Goal: Information Seeking & Learning: Learn about a topic

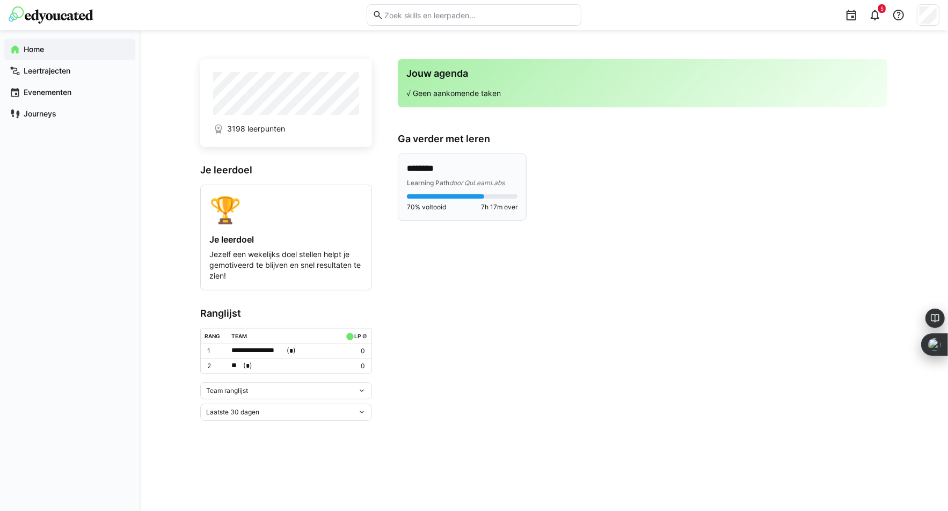
click at [438, 167] on p "********" at bounding box center [462, 169] width 111 height 12
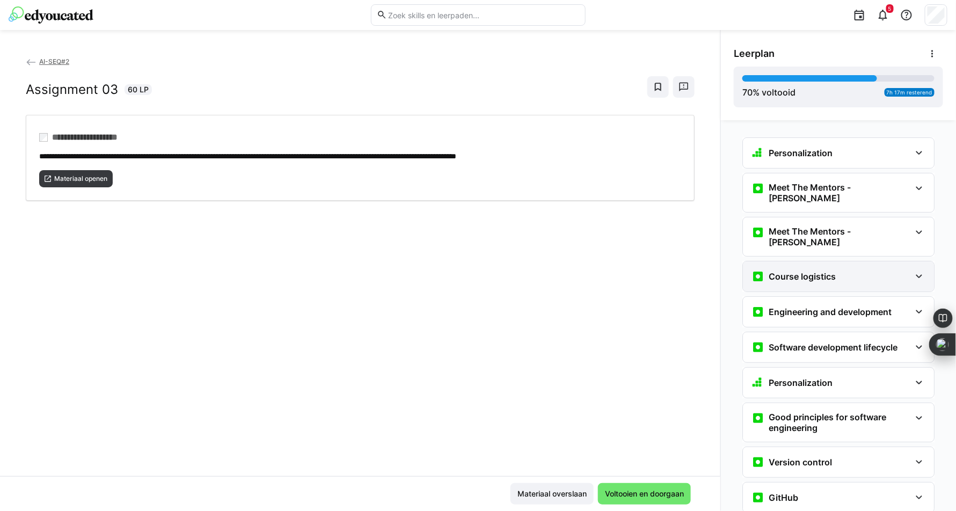
click at [863, 270] on div "Course logistics" at bounding box center [830, 276] width 159 height 13
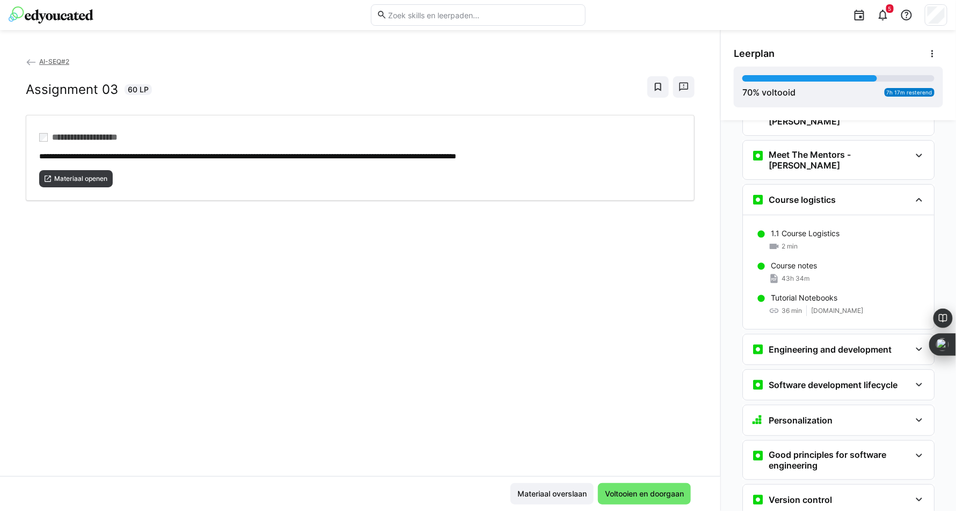
scroll to position [107, 0]
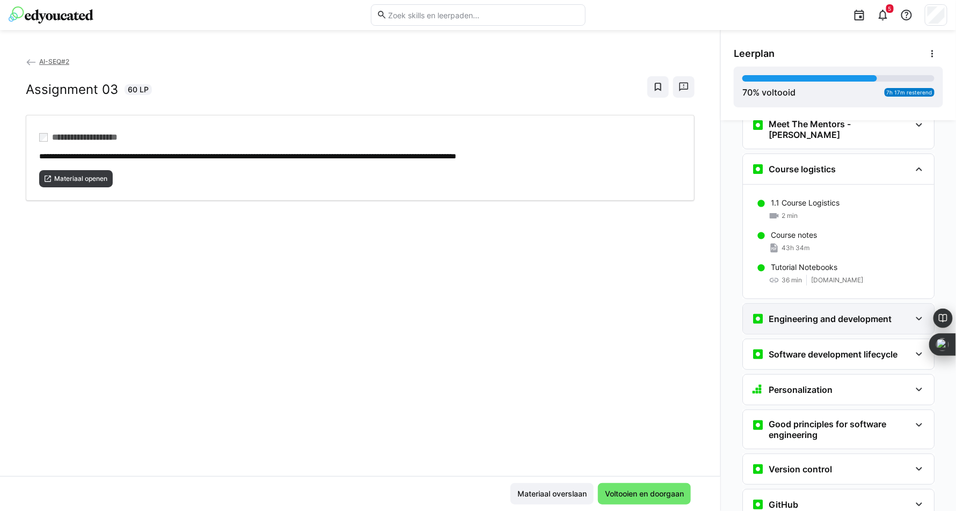
click at [825, 313] on h3 "Engineering and development" at bounding box center [829, 318] width 123 height 11
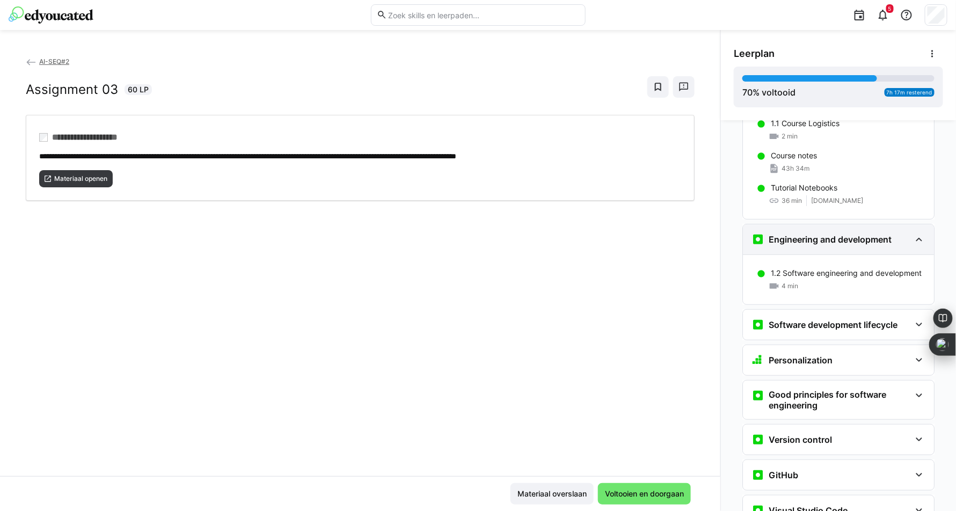
scroll to position [268, 0]
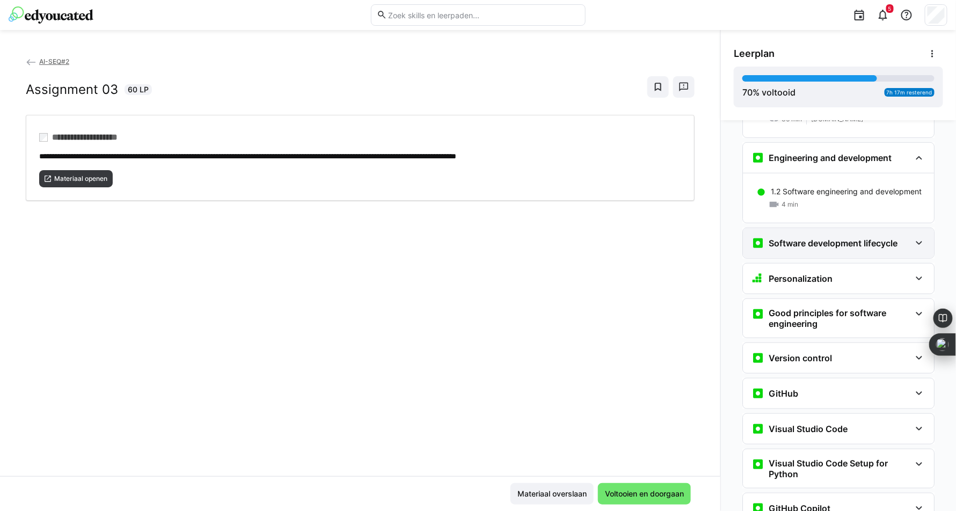
click at [838, 238] on h3 "Software development lifecycle" at bounding box center [832, 243] width 129 height 11
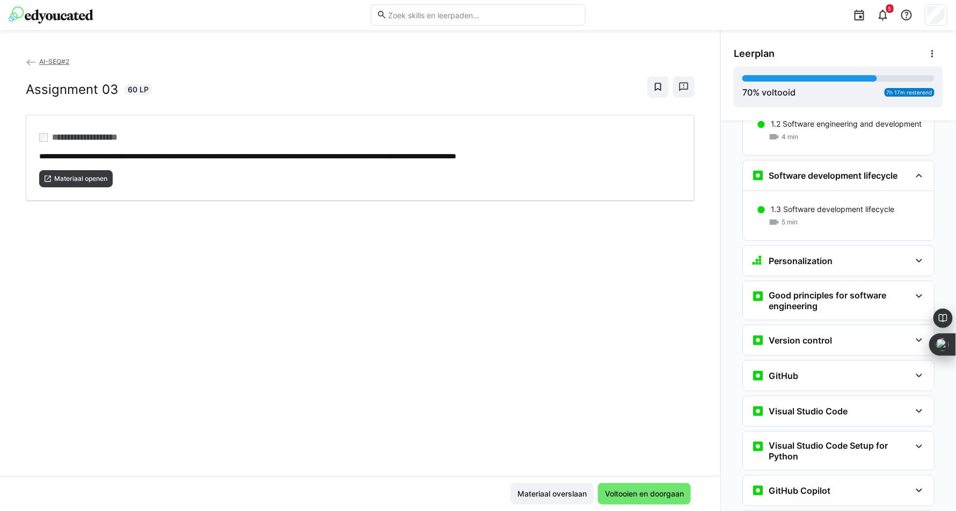
scroll to position [375, 0]
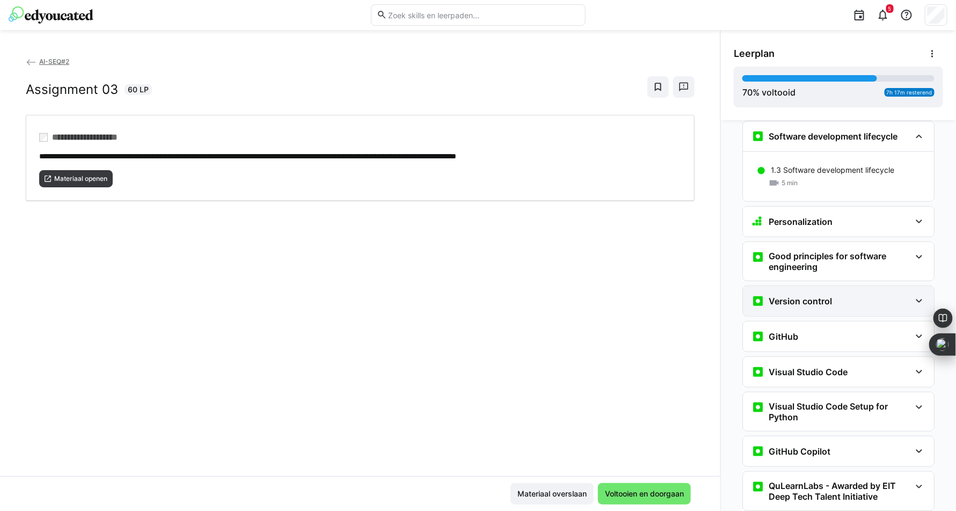
click at [818, 296] on h3 "Version control" at bounding box center [799, 301] width 63 height 11
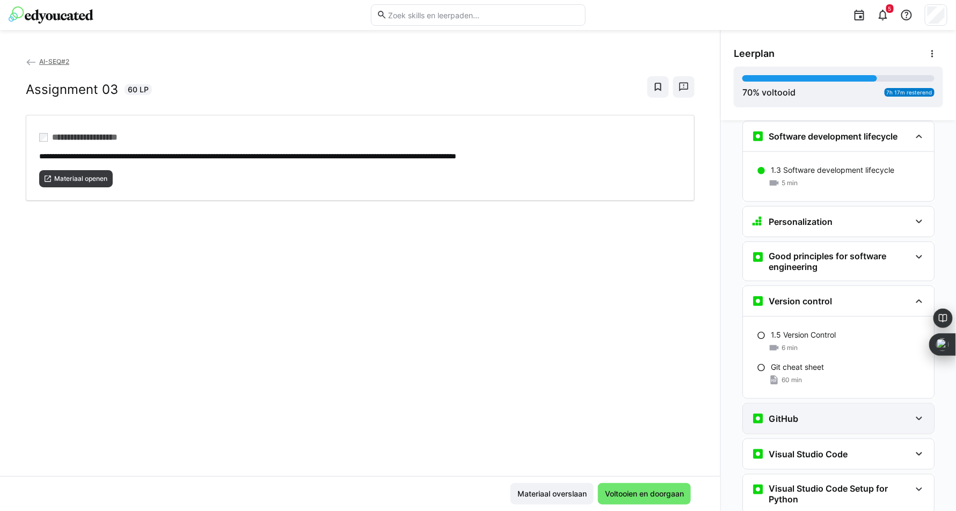
click at [779, 413] on h3 "GitHub" at bounding box center [783, 418] width 30 height 11
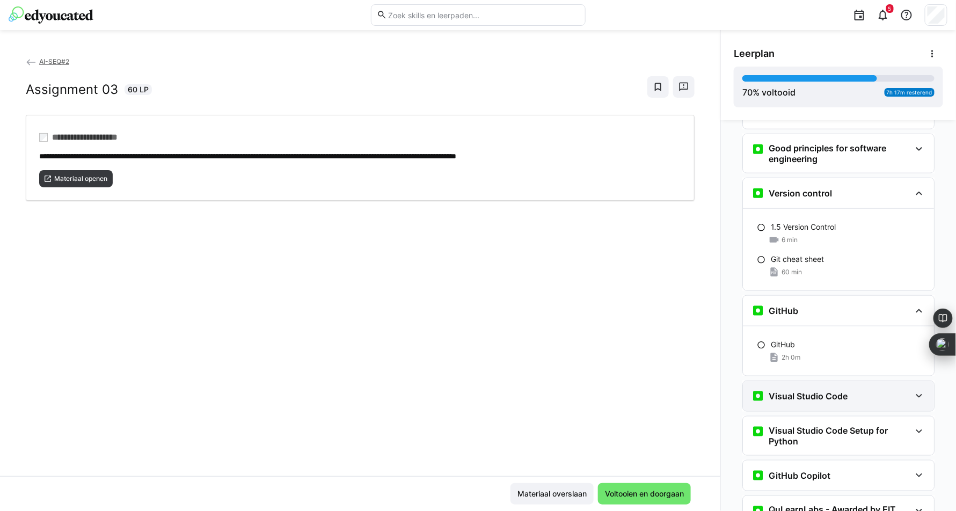
click at [797, 391] on h3 "Visual Studio Code" at bounding box center [807, 396] width 79 height 11
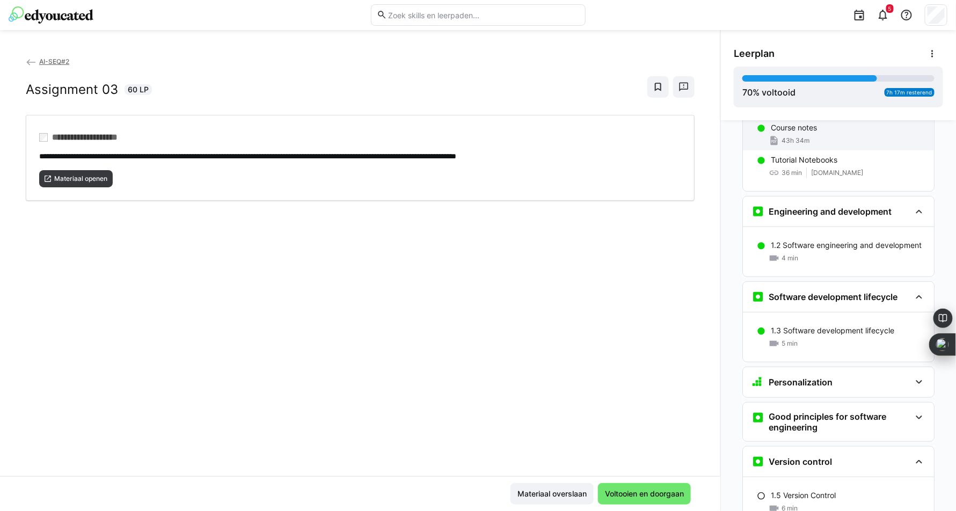
scroll to position [0, 0]
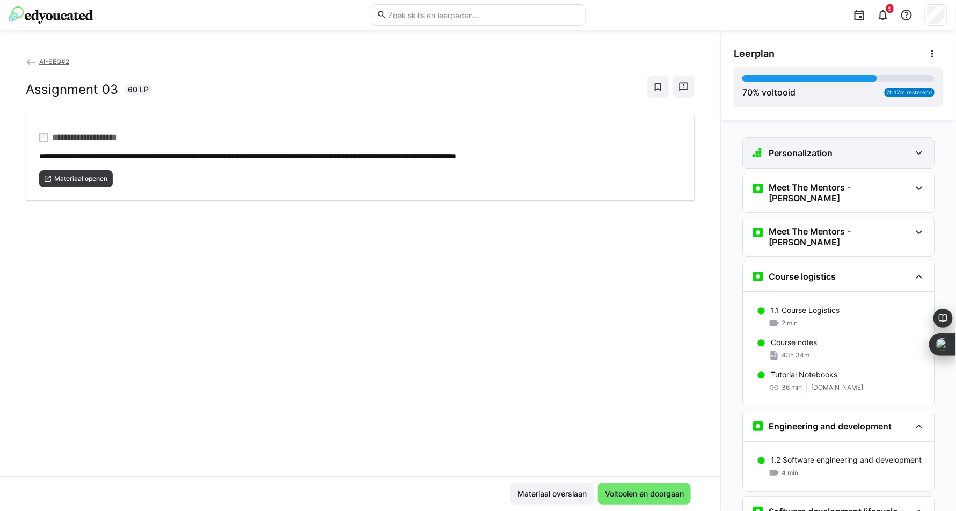
click at [832, 150] on div "Personalization" at bounding box center [830, 152] width 159 height 13
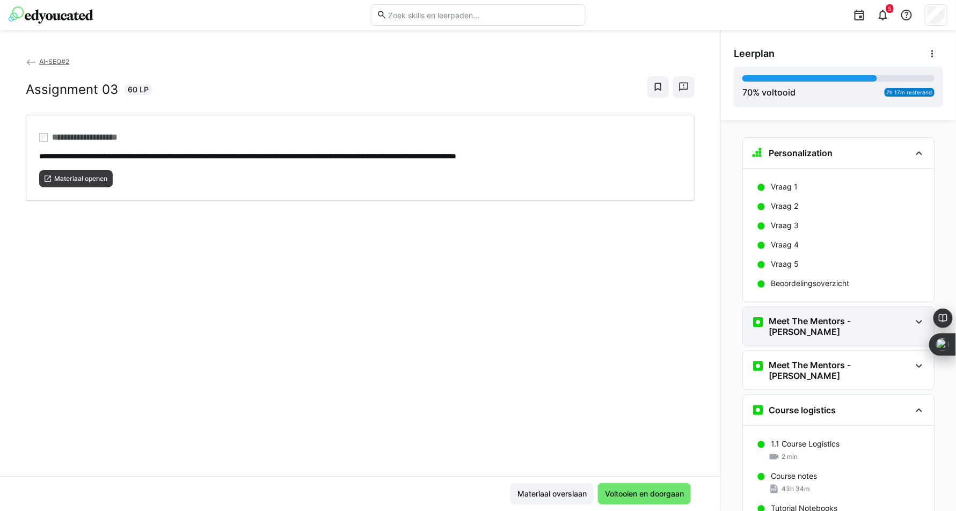
click at [820, 324] on h3 "Meet The Mentors - [PERSON_NAME]" at bounding box center [839, 326] width 142 height 21
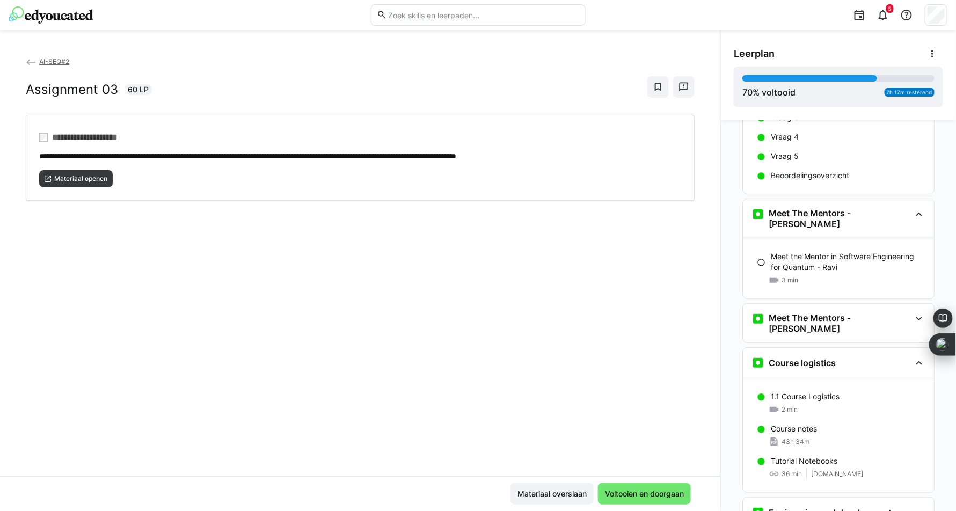
scroll to position [160, 0]
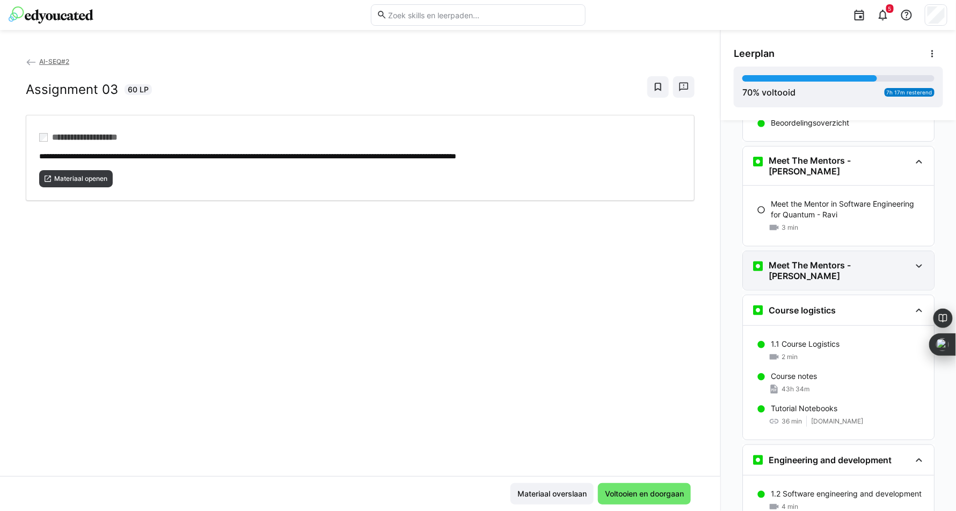
click at [805, 260] on h3 "Meet The Mentors - [PERSON_NAME]" at bounding box center [839, 270] width 142 height 21
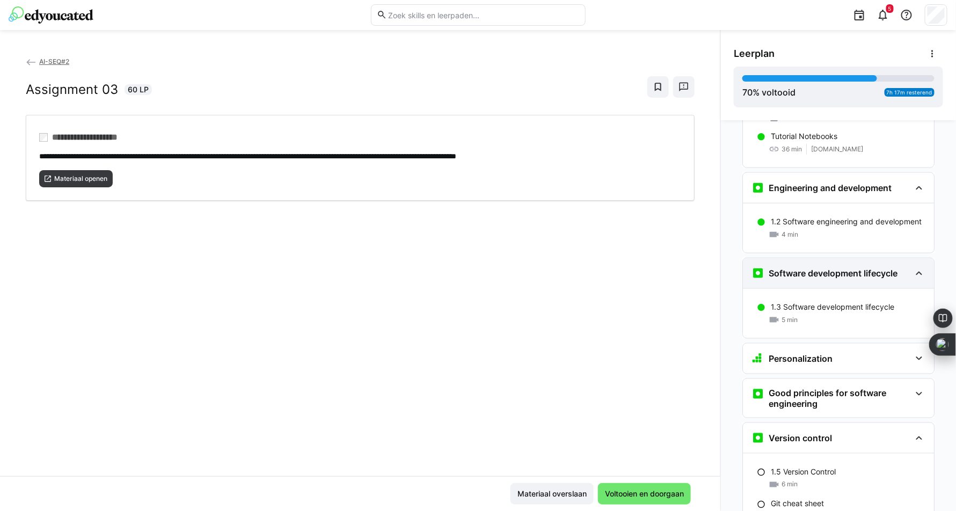
scroll to position [537, 0]
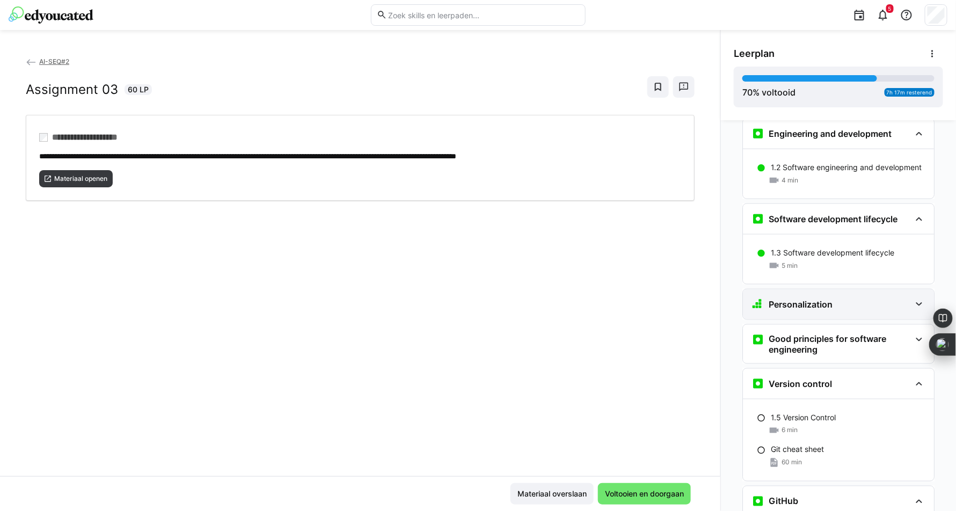
click at [801, 299] on h3 "Personalization" at bounding box center [800, 304] width 64 height 11
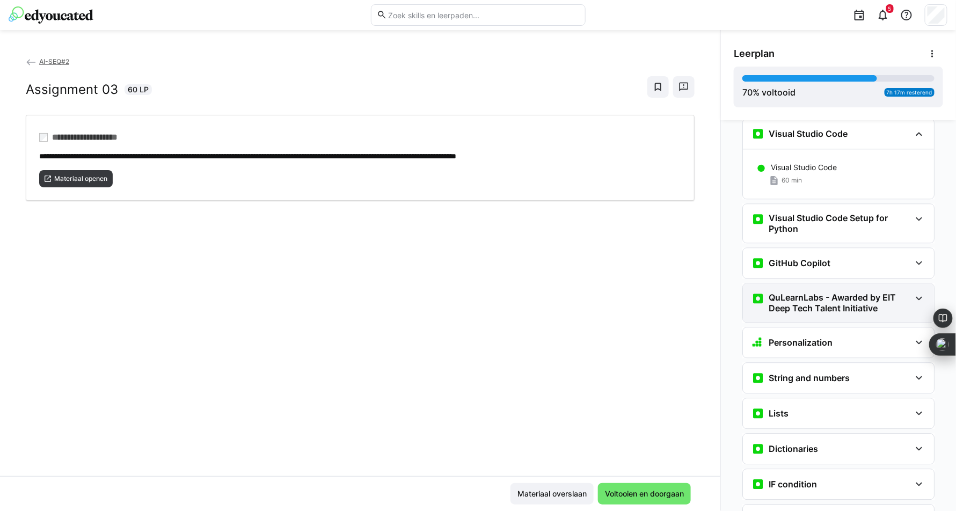
scroll to position [1127, 0]
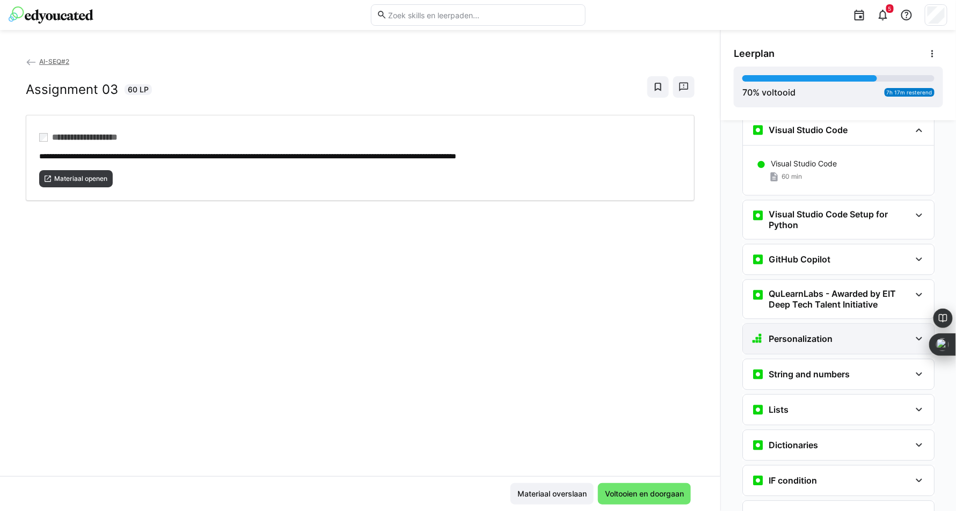
click at [800, 324] on div "Personalization" at bounding box center [838, 339] width 191 height 30
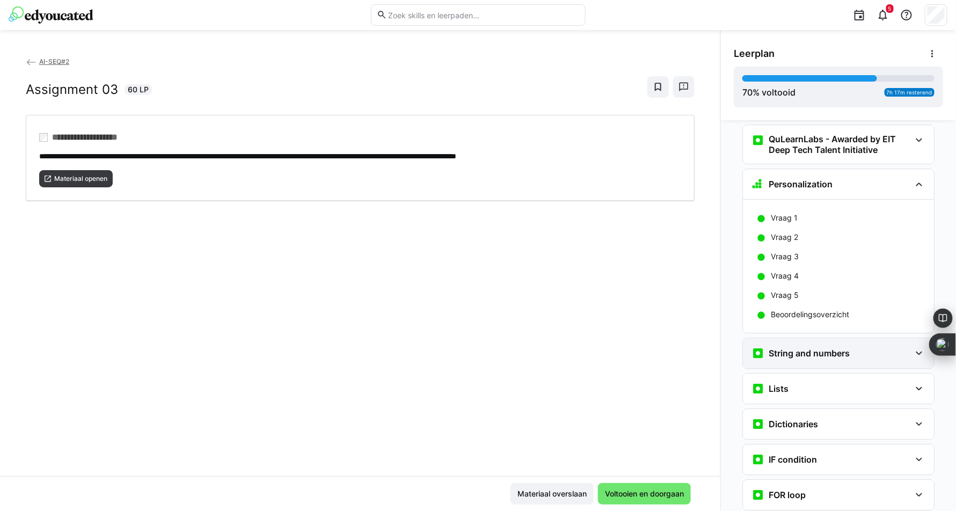
scroll to position [1288, 0]
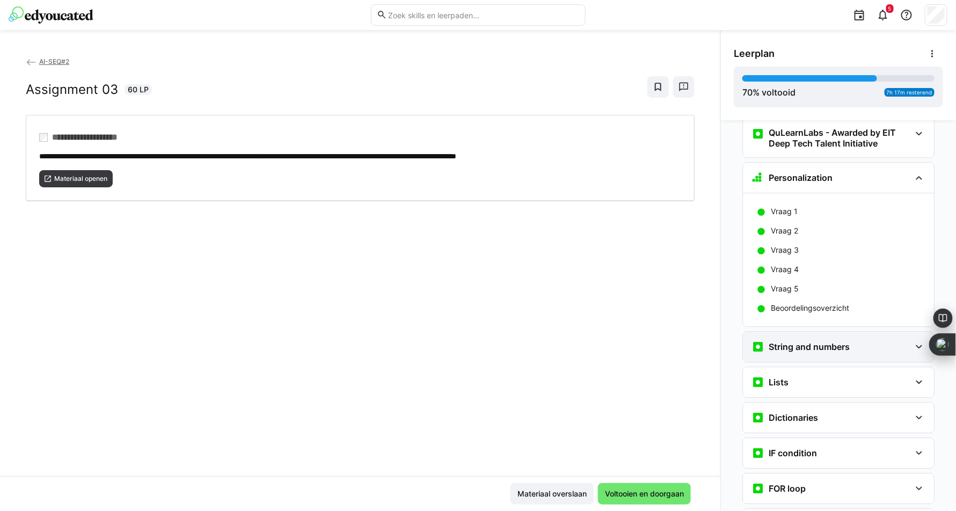
click at [794, 332] on div "String and numbers" at bounding box center [838, 347] width 191 height 30
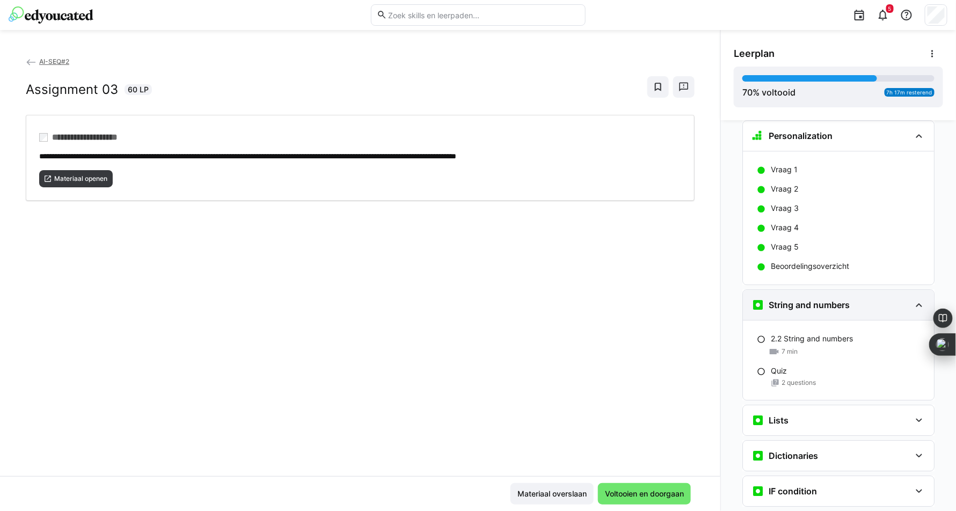
scroll to position [1395, 0]
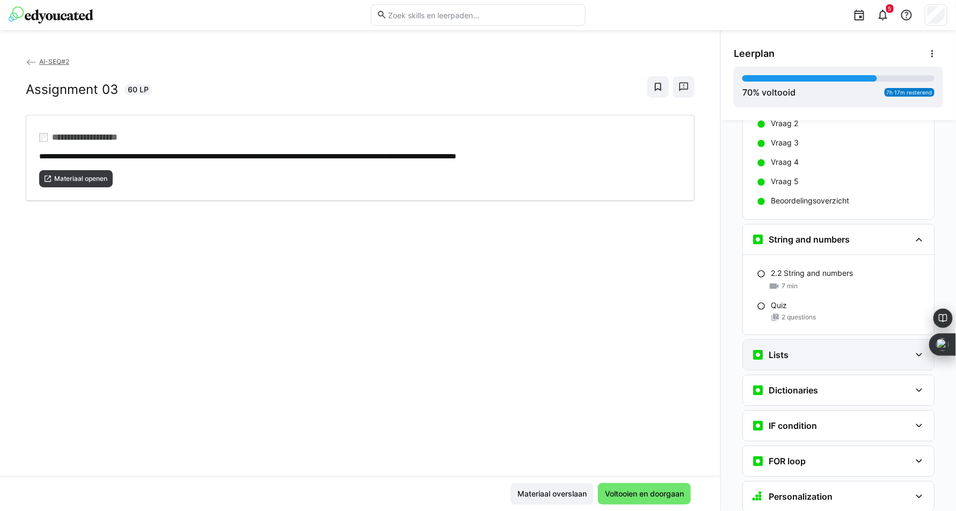
click at [785, 348] on div "Lists" at bounding box center [830, 354] width 159 height 13
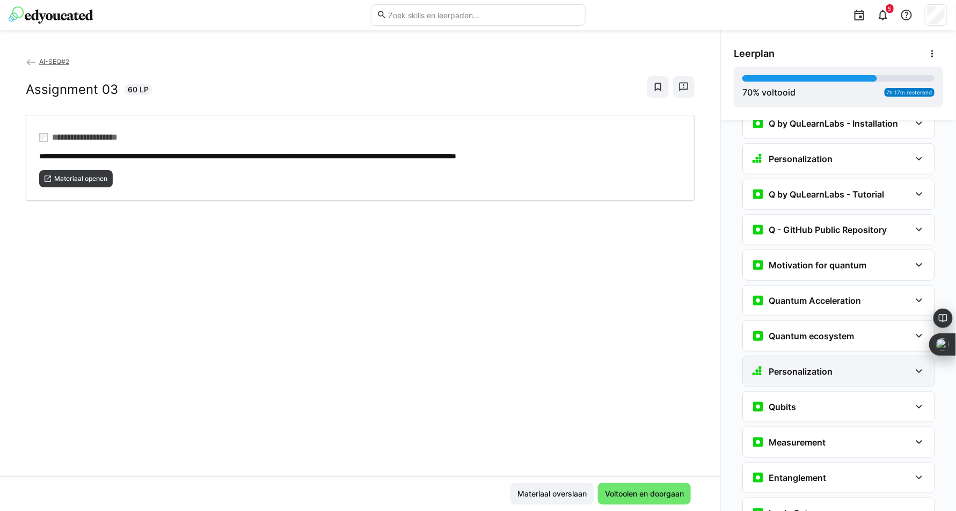
scroll to position [2146, 0]
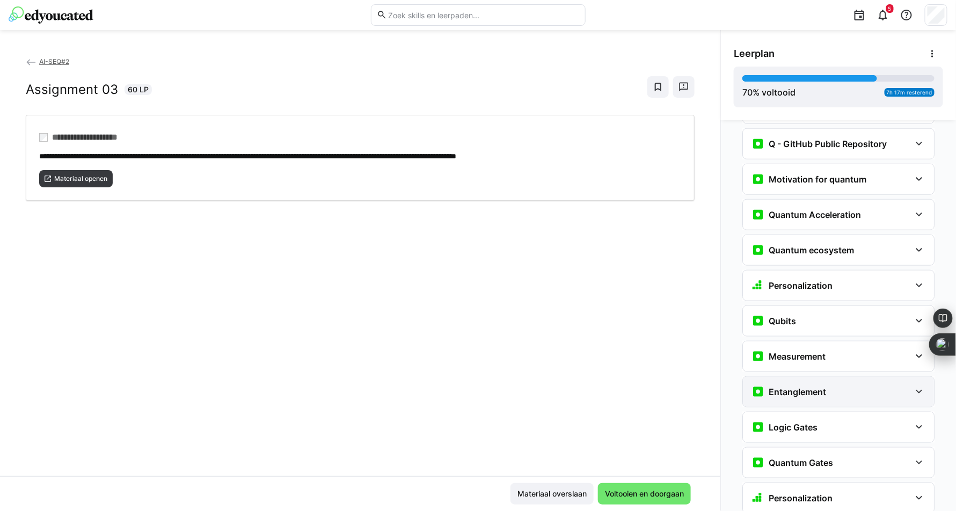
click at [793, 386] on h3 "Entanglement" at bounding box center [796, 391] width 57 height 11
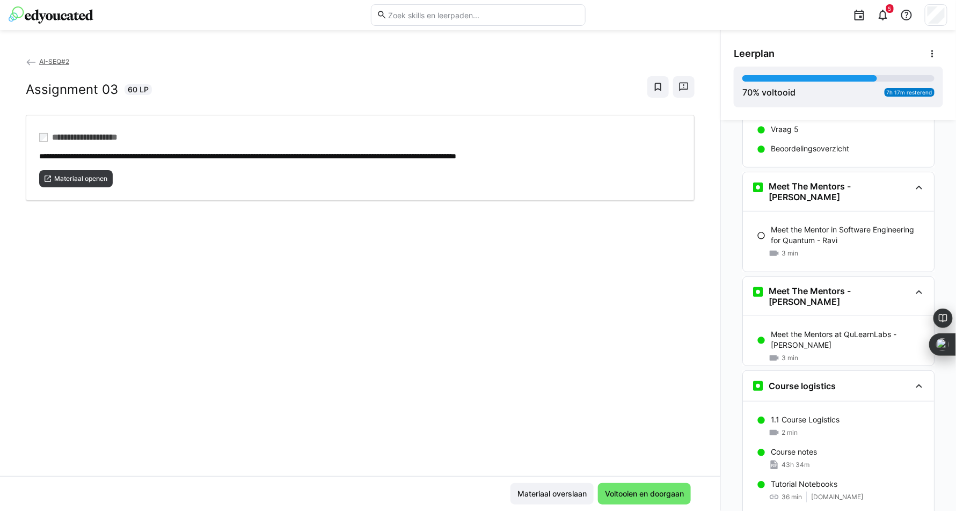
scroll to position [0, 0]
